Goal: Task Accomplishment & Management: Use online tool/utility

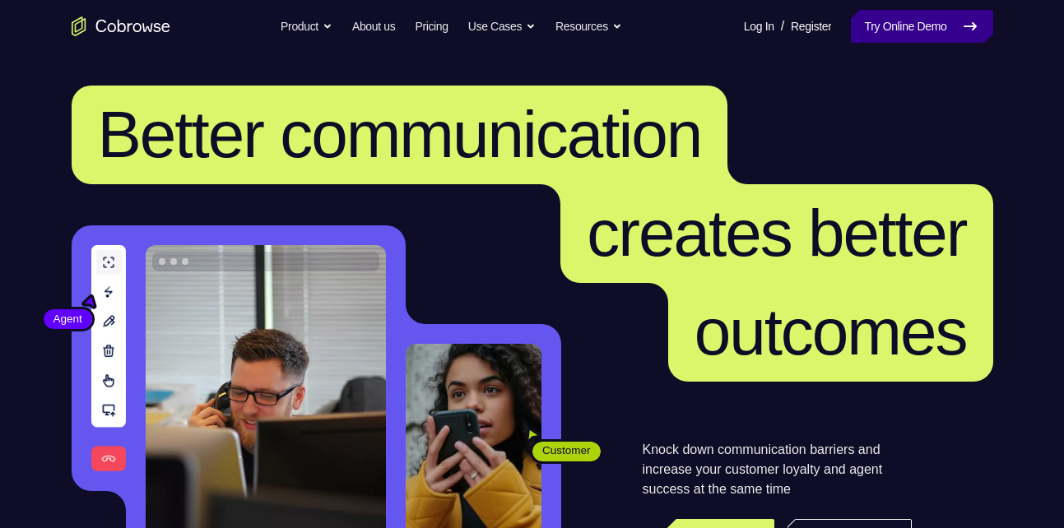
click at [916, 20] on link "Try Online Demo" at bounding box center [922, 26] width 142 height 33
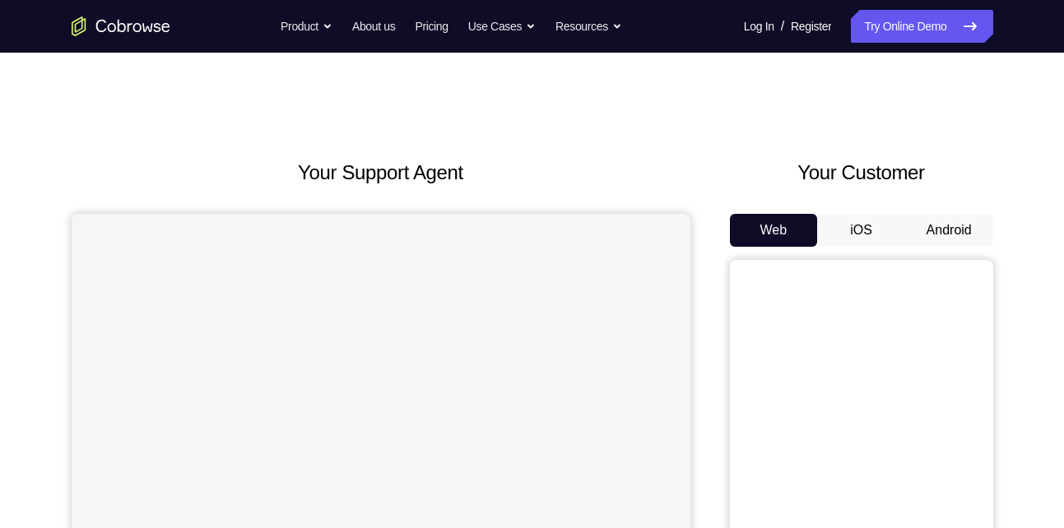
click at [941, 231] on button "Android" at bounding box center [949, 230] width 88 height 33
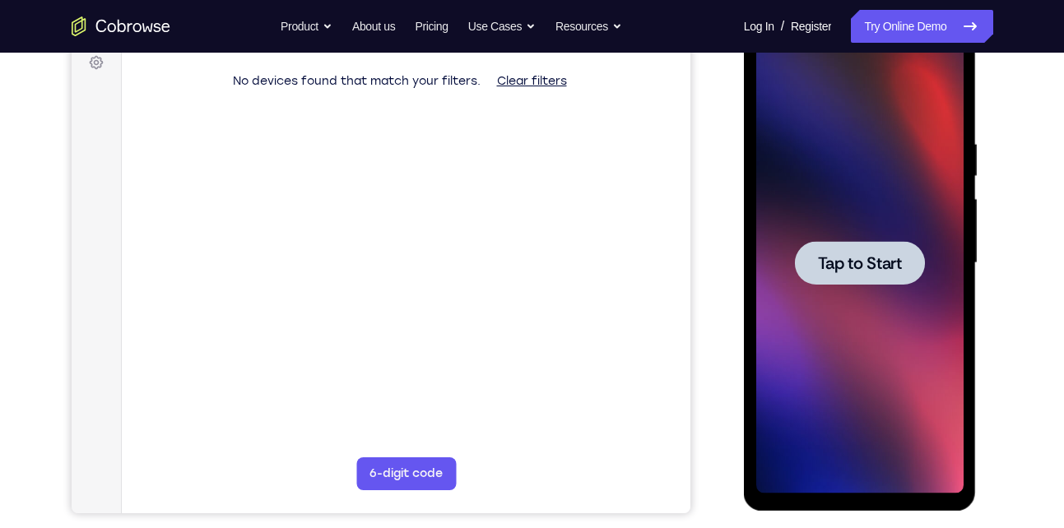
scroll to position [253, 0]
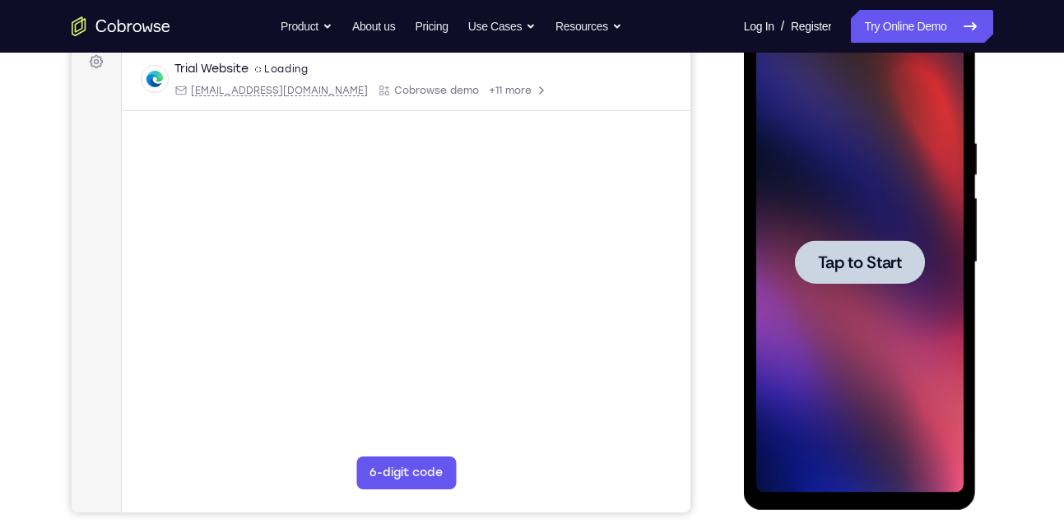
click at [844, 266] on span "Tap to Start" at bounding box center [860, 262] width 84 height 16
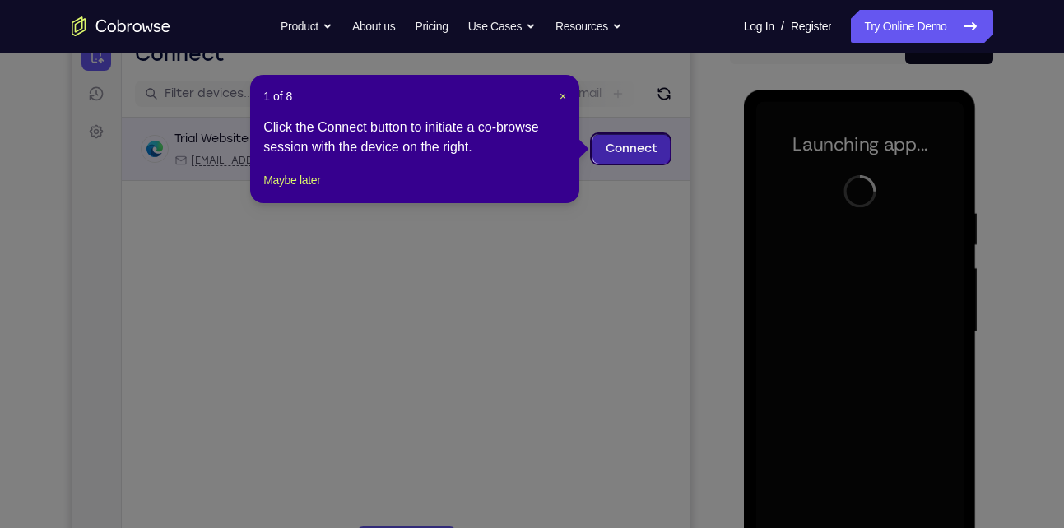
scroll to position [182, 0]
click at [563, 95] on span "×" at bounding box center [562, 97] width 7 height 13
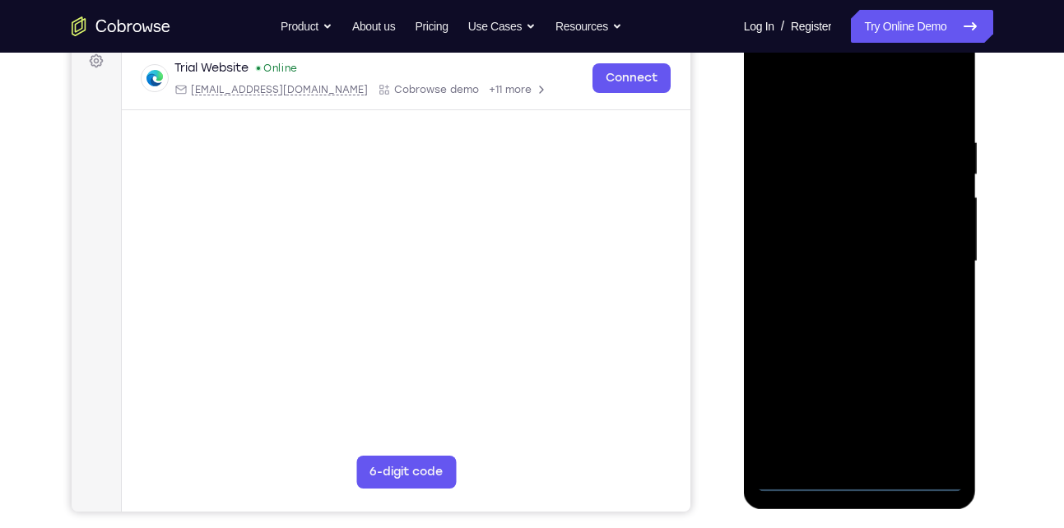
scroll to position [243, 0]
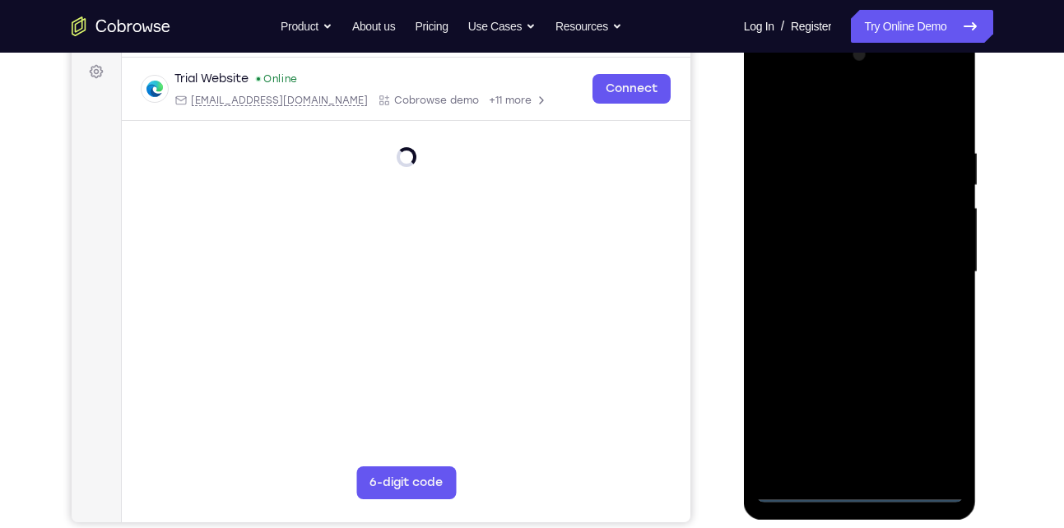
click at [862, 485] on div at bounding box center [859, 272] width 207 height 461
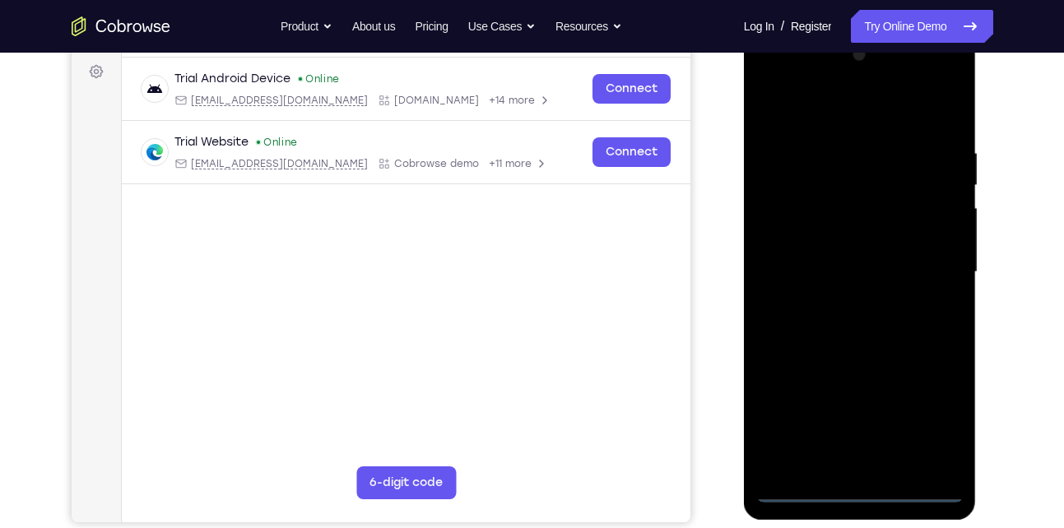
click at [927, 420] on div at bounding box center [859, 272] width 207 height 461
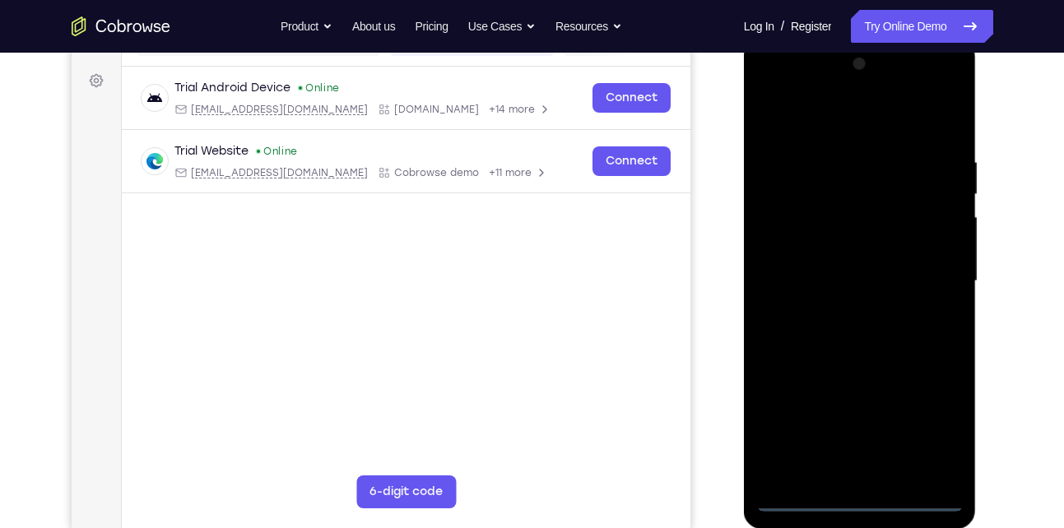
scroll to position [233, 0]
click at [774, 84] on div at bounding box center [859, 282] width 207 height 461
click at [926, 287] on div at bounding box center [859, 282] width 207 height 461
click at [838, 309] on div at bounding box center [859, 282] width 207 height 461
click at [861, 271] on div at bounding box center [859, 282] width 207 height 461
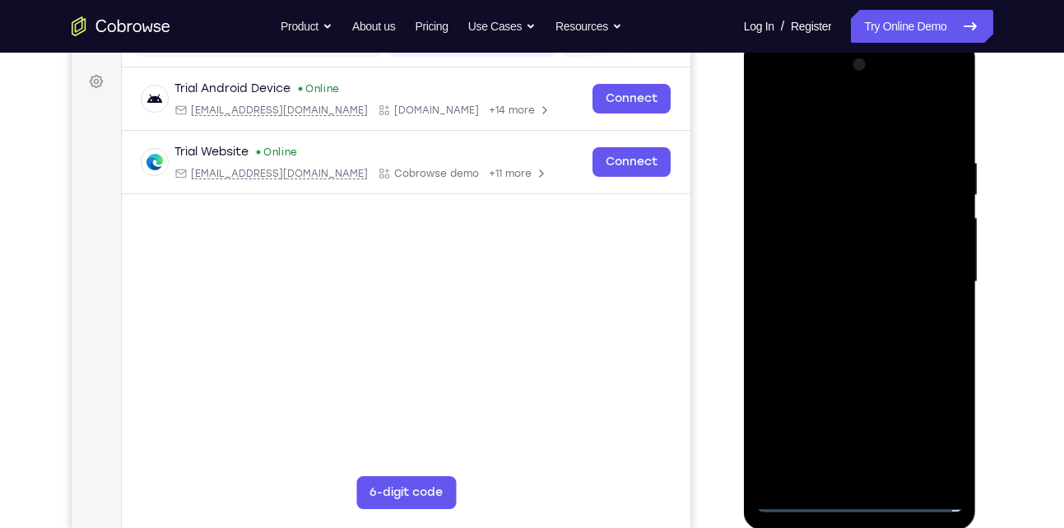
click at [847, 308] on div at bounding box center [859, 282] width 207 height 461
click at [833, 208] on div at bounding box center [859, 282] width 207 height 461
click at [852, 213] on div at bounding box center [859, 282] width 207 height 461
click at [897, 470] on div at bounding box center [859, 282] width 207 height 461
click at [892, 365] on div at bounding box center [859, 282] width 207 height 461
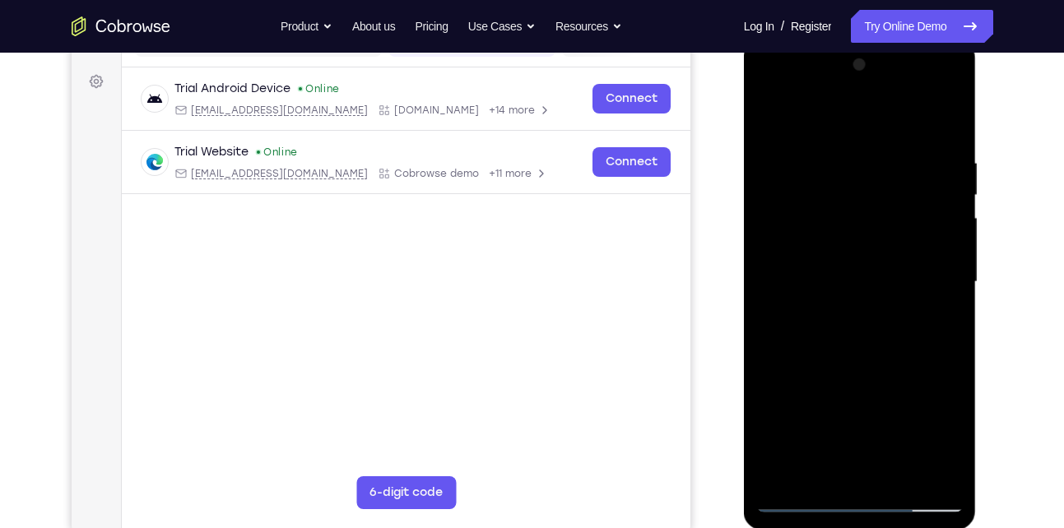
click at [867, 368] on div at bounding box center [859, 282] width 207 height 461
click at [896, 472] on div at bounding box center [859, 282] width 207 height 461
click at [895, 366] on div at bounding box center [859, 282] width 207 height 461
click at [773, 108] on div at bounding box center [859, 282] width 207 height 461
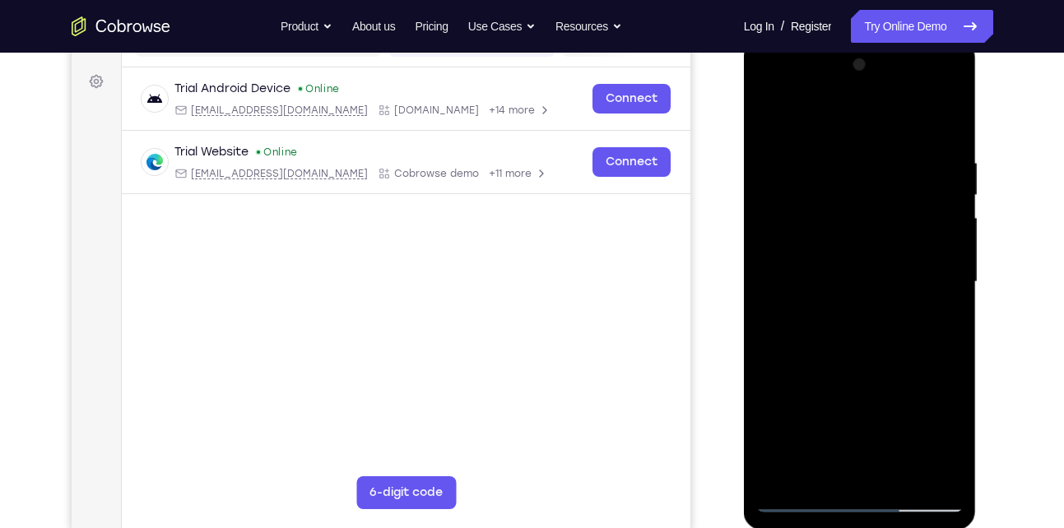
click at [952, 110] on div at bounding box center [859, 282] width 207 height 461
click at [767, 117] on div at bounding box center [859, 282] width 207 height 461
click at [836, 285] on div at bounding box center [859, 282] width 207 height 461
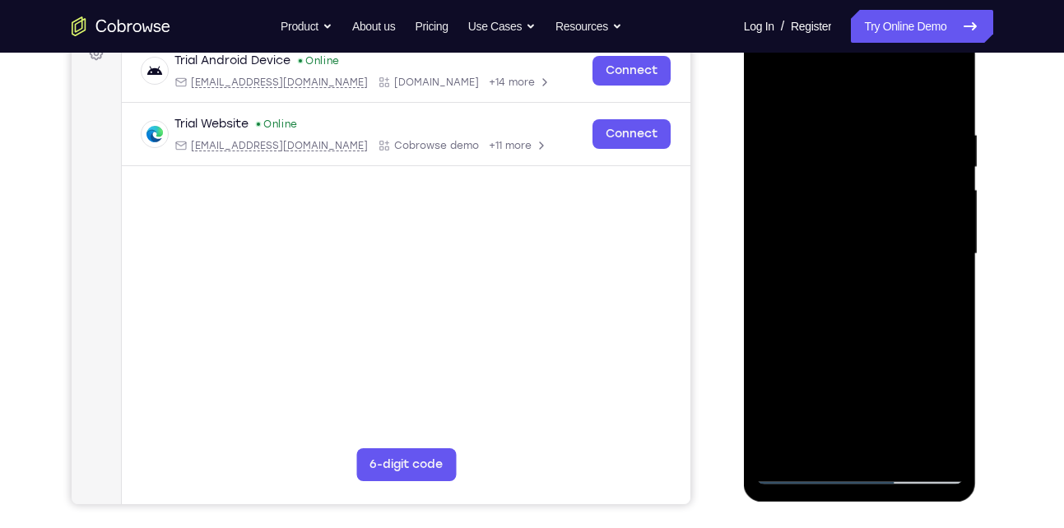
scroll to position [278, 0]
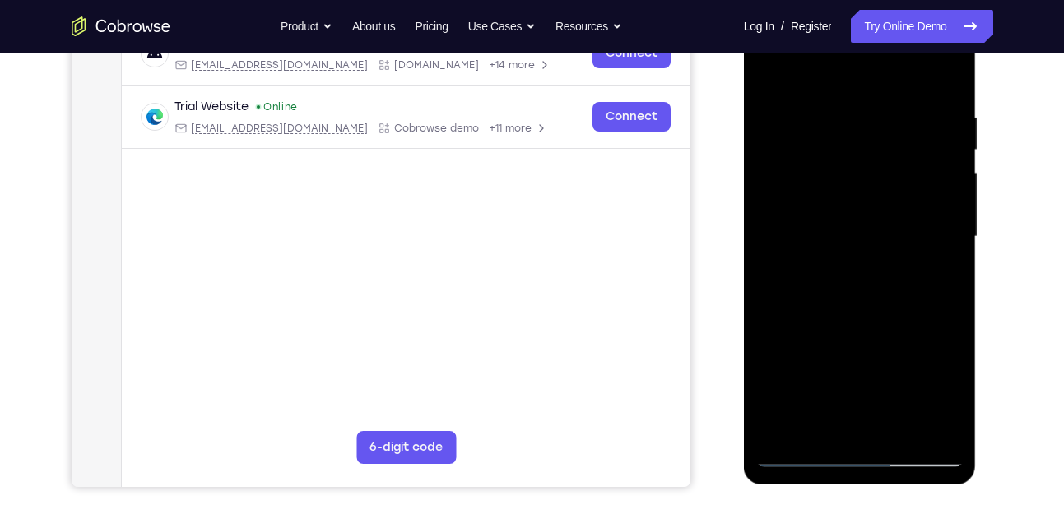
drag, startPoint x: 867, startPoint y: 298, endPoint x: 840, endPoint y: 388, distance: 94.5
click at [840, 388] on div at bounding box center [859, 237] width 207 height 461
click at [935, 109] on div at bounding box center [859, 237] width 207 height 461
click at [926, 426] on div at bounding box center [859, 237] width 207 height 461
click at [945, 69] on div at bounding box center [859, 237] width 207 height 461
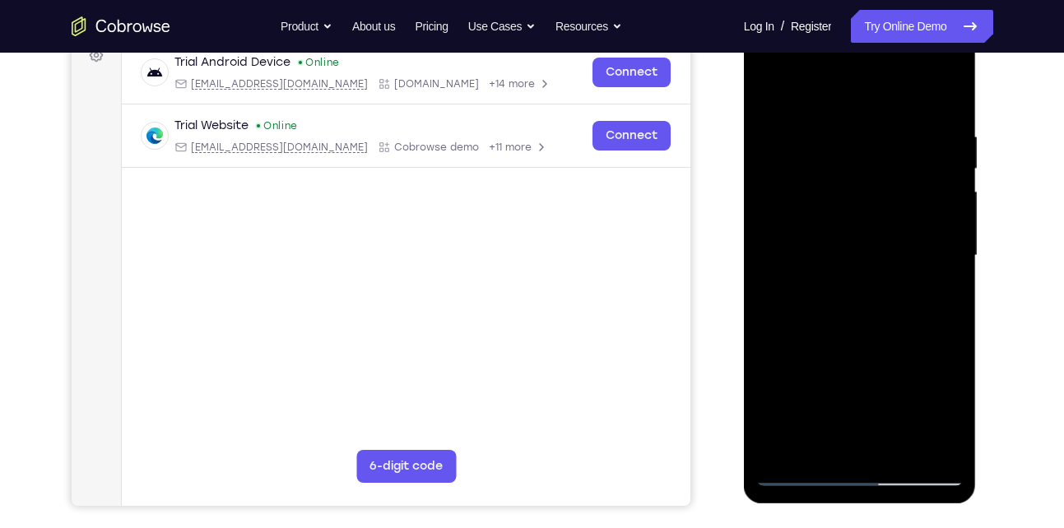
scroll to position [258, 0]
click at [898, 443] on div at bounding box center [859, 256] width 207 height 461
drag, startPoint x: 854, startPoint y: 353, endPoint x: 869, endPoint y: 221, distance: 132.5
click at [869, 221] on div at bounding box center [859, 256] width 207 height 461
drag, startPoint x: 867, startPoint y: 374, endPoint x: 899, endPoint y: 235, distance: 142.7
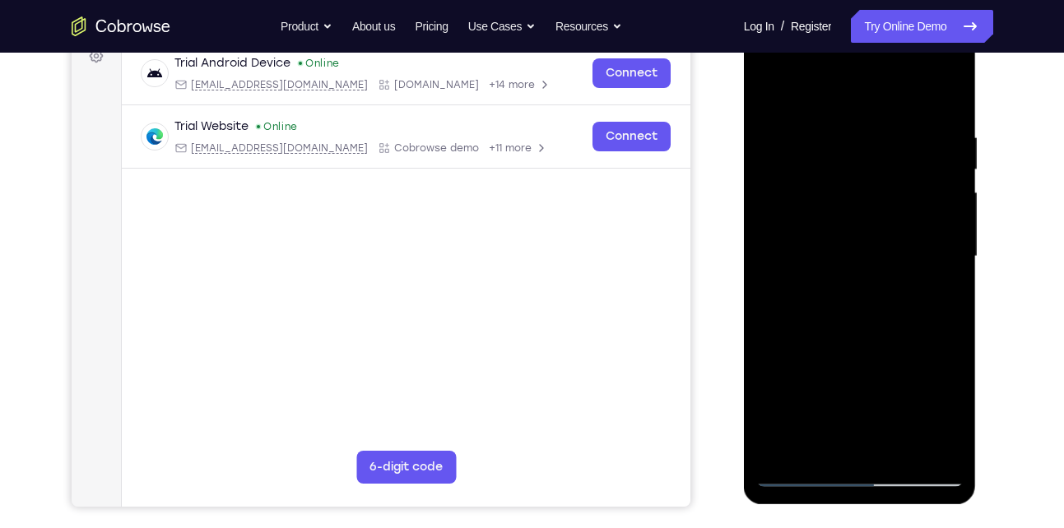
click at [899, 235] on div at bounding box center [859, 256] width 207 height 461
click at [869, 351] on div at bounding box center [859, 256] width 207 height 461
click at [837, 438] on div at bounding box center [859, 256] width 207 height 461
click at [943, 418] on div at bounding box center [859, 256] width 207 height 461
click at [938, 298] on div at bounding box center [859, 256] width 207 height 461
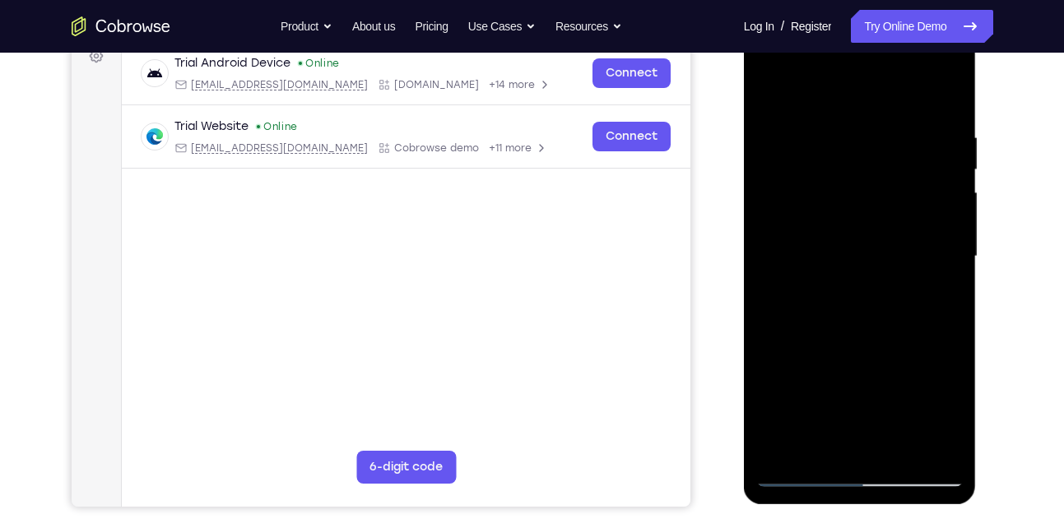
click at [769, 97] on div at bounding box center [859, 256] width 207 height 461
drag, startPoint x: 850, startPoint y: 277, endPoint x: 862, endPoint y: 443, distance: 166.7
click at [862, 443] on div at bounding box center [859, 256] width 207 height 461
drag, startPoint x: 856, startPoint y: 258, endPoint x: 859, endPoint y: 387, distance: 129.2
click at [859, 387] on div at bounding box center [859, 256] width 207 height 461
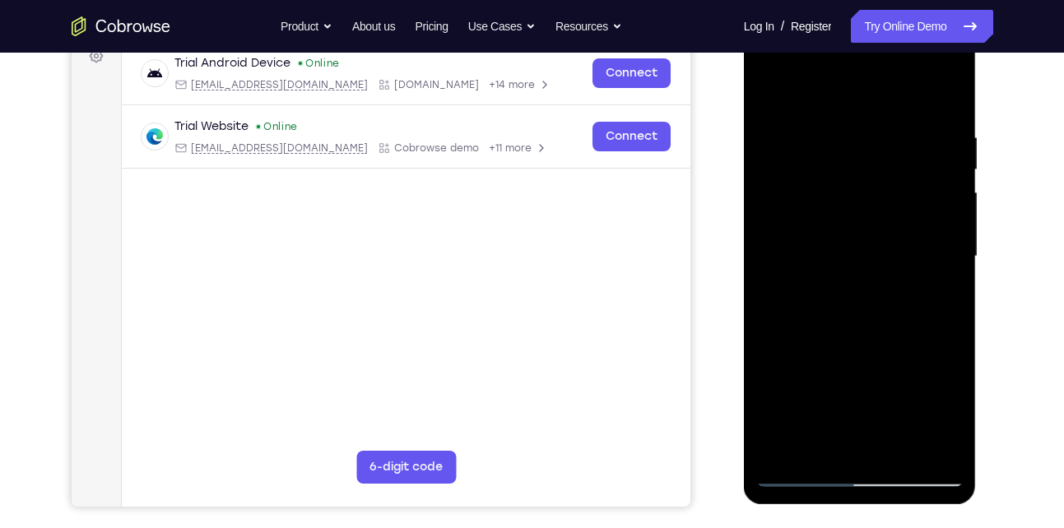
drag, startPoint x: 860, startPoint y: 383, endPoint x: 872, endPoint y: 230, distance: 153.5
click at [872, 230] on div at bounding box center [859, 256] width 207 height 461
drag, startPoint x: 857, startPoint y: 310, endPoint x: 882, endPoint y: 163, distance: 149.3
click at [882, 163] on div at bounding box center [859, 256] width 207 height 461
click at [841, 393] on div at bounding box center [859, 256] width 207 height 461
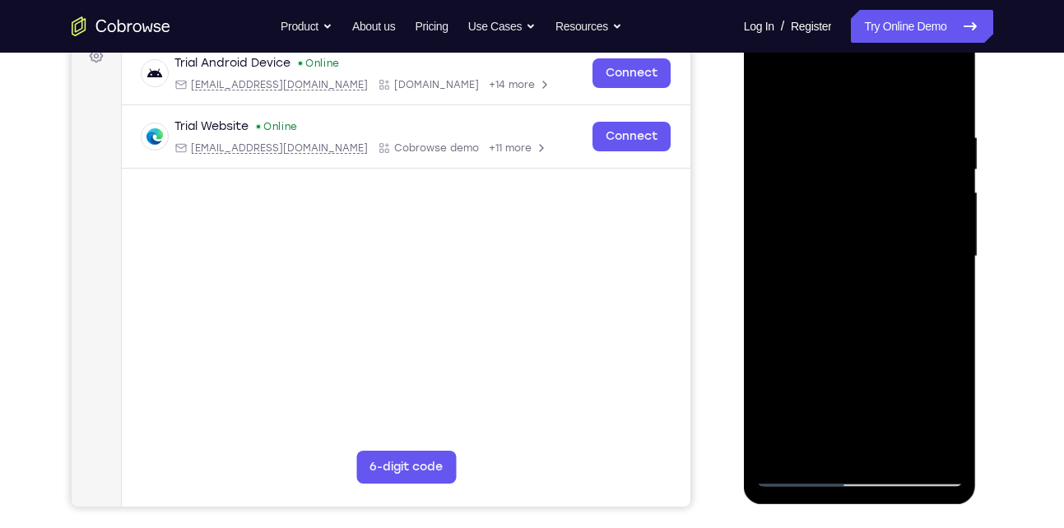
click at [840, 411] on div at bounding box center [859, 256] width 207 height 461
click at [870, 411] on div at bounding box center [859, 256] width 207 height 461
click at [824, 390] on div at bounding box center [859, 256] width 207 height 461
click at [773, 101] on div at bounding box center [859, 256] width 207 height 461
click at [771, 88] on div at bounding box center [859, 256] width 207 height 461
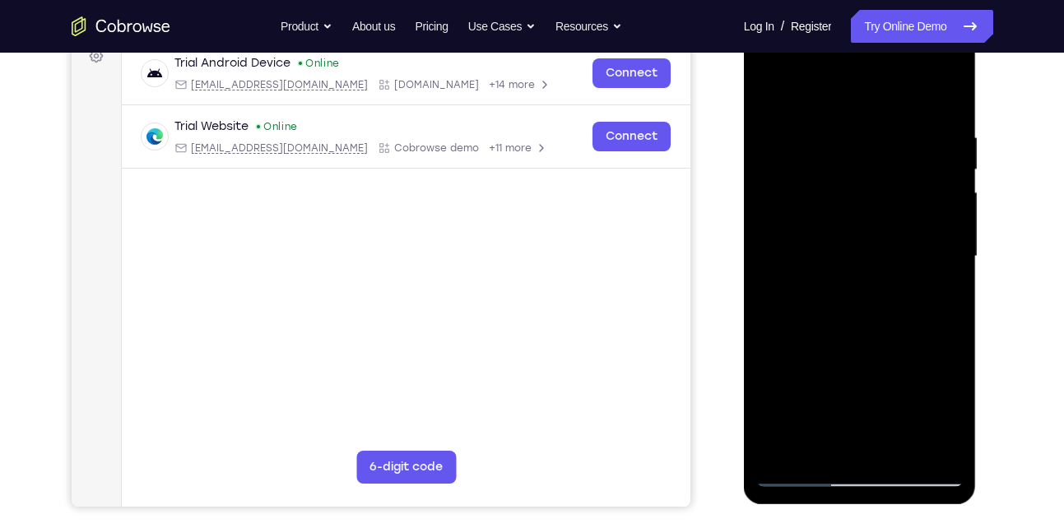
click at [838, 125] on div at bounding box center [859, 256] width 207 height 461
click at [925, 443] on div at bounding box center [859, 256] width 207 height 461
click at [945, 95] on div at bounding box center [859, 256] width 207 height 461
click at [904, 446] on div at bounding box center [859, 256] width 207 height 461
drag, startPoint x: 894, startPoint y: 182, endPoint x: 759, endPoint y: 180, distance: 134.9
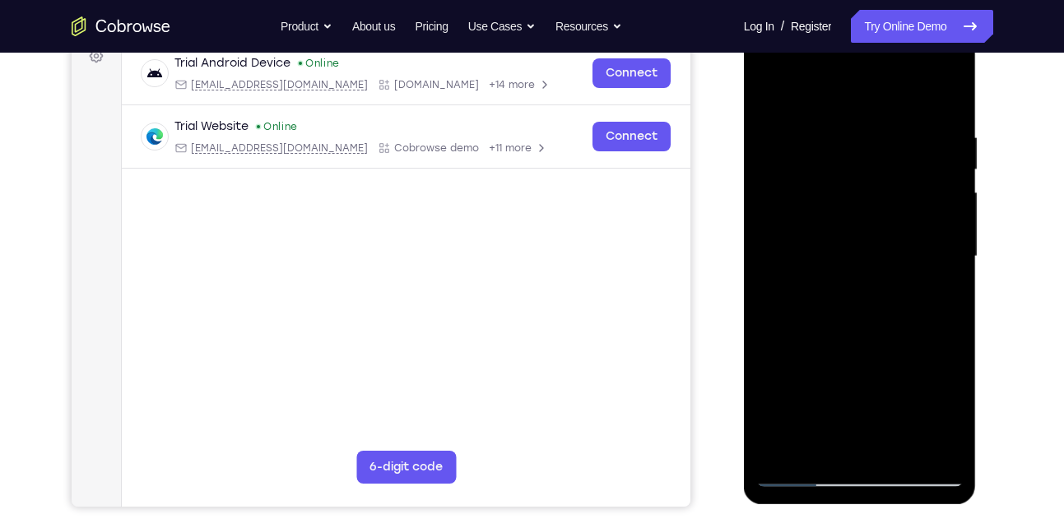
click at [759, 180] on div at bounding box center [859, 256] width 207 height 461
drag, startPoint x: 901, startPoint y: 168, endPoint x: 1079, endPoint y: 133, distance: 181.0
click at [978, 133] on html "Online web based iOS Simulators and Android Emulators. Run iPhone, iPad, Mobile…" at bounding box center [861, 261] width 234 height 494
drag, startPoint x: 844, startPoint y: 181, endPoint x: 994, endPoint y: 175, distance: 149.9
click at [978, 175] on html "Online web based iOS Simulators and Android Emulators. Run iPhone, iPad, Mobile…" at bounding box center [861, 261] width 234 height 494
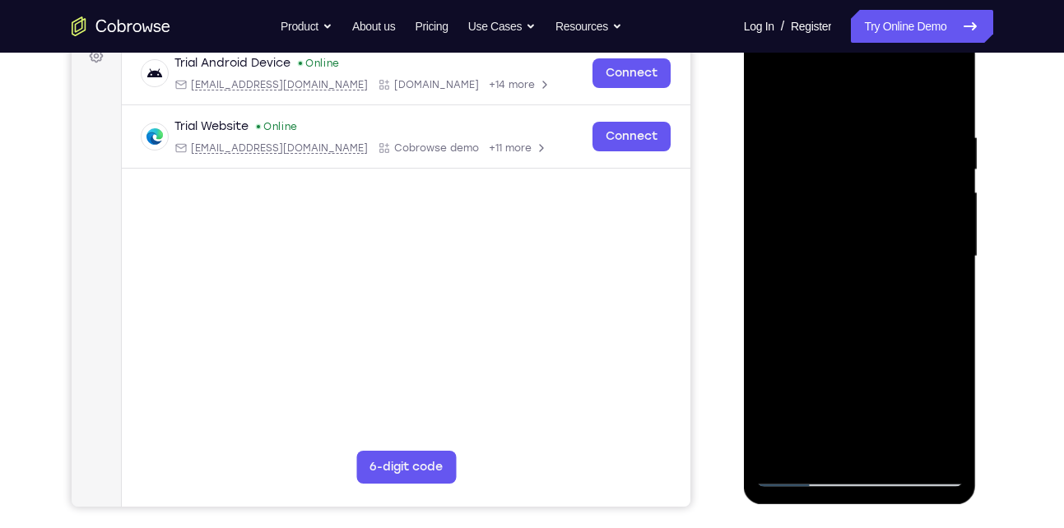
click at [847, 323] on div at bounding box center [859, 256] width 207 height 461
click at [825, 447] on div at bounding box center [859, 256] width 207 height 461
click at [943, 299] on div at bounding box center [859, 256] width 207 height 461
click at [817, 159] on div at bounding box center [859, 256] width 207 height 461
click at [952, 98] on div at bounding box center [859, 256] width 207 height 461
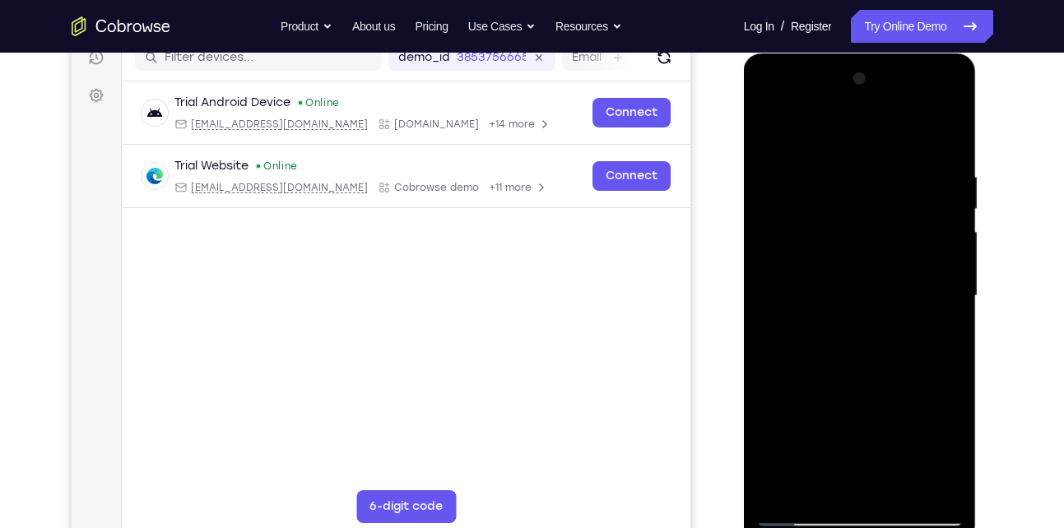
scroll to position [218, 0]
click at [953, 78] on div at bounding box center [859, 297] width 207 height 461
click at [817, 479] on div at bounding box center [859, 297] width 207 height 461
click at [956, 462] on div at bounding box center [859, 297] width 207 height 461
click at [947, 457] on div at bounding box center [859, 297] width 207 height 461
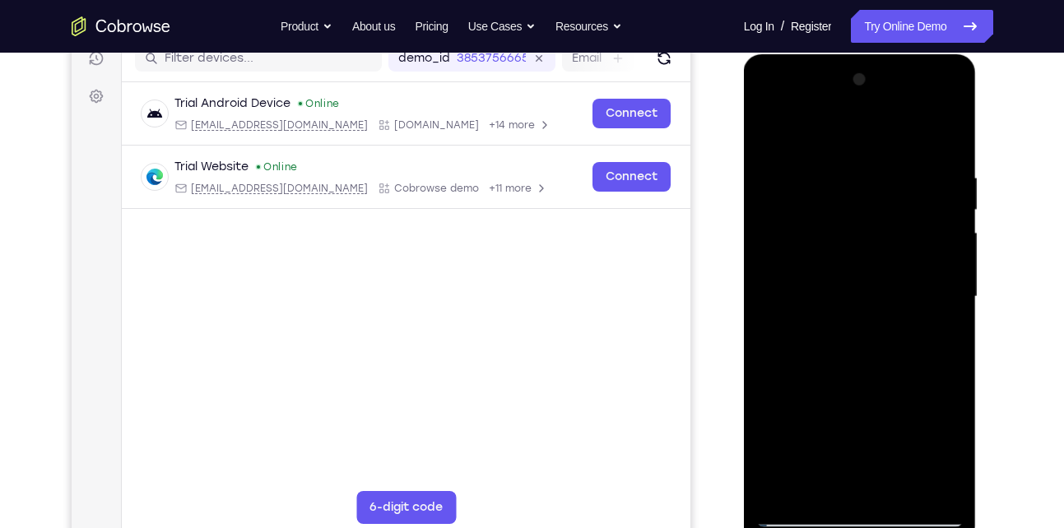
click at [947, 457] on div at bounding box center [859, 297] width 207 height 461
click at [939, 338] on div at bounding box center [859, 297] width 207 height 461
